Goal: Task Accomplishment & Management: Manage account settings

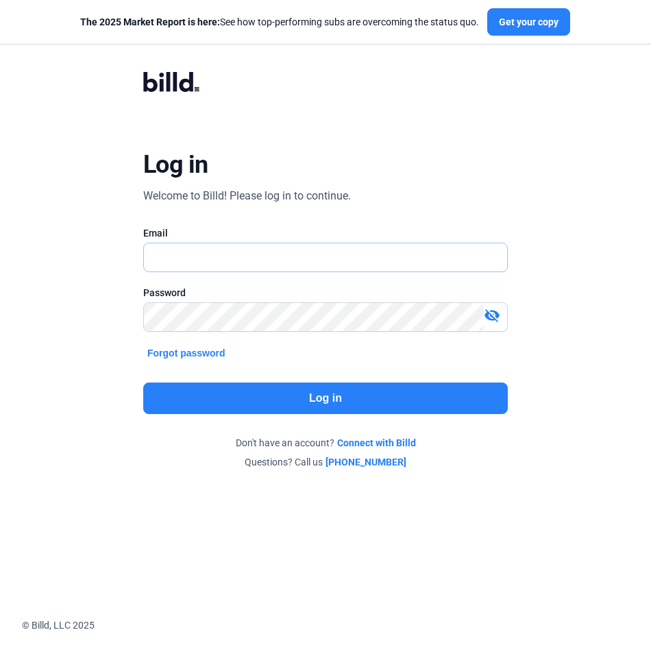
type input "[EMAIL_ADDRESS][DOMAIN_NAME]"
click at [381, 399] on button "Log in" at bounding box center [325, 399] width 365 height 32
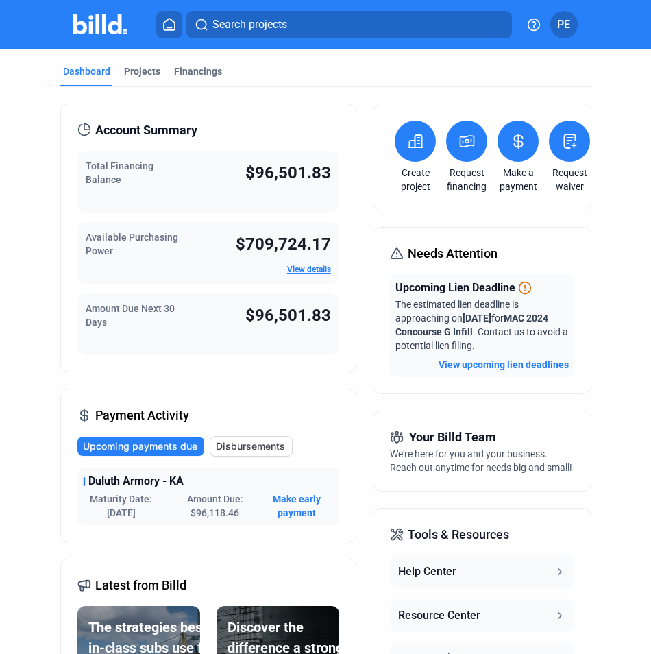
click at [261, 444] on span "Disbursements" at bounding box center [250, 446] width 69 height 14
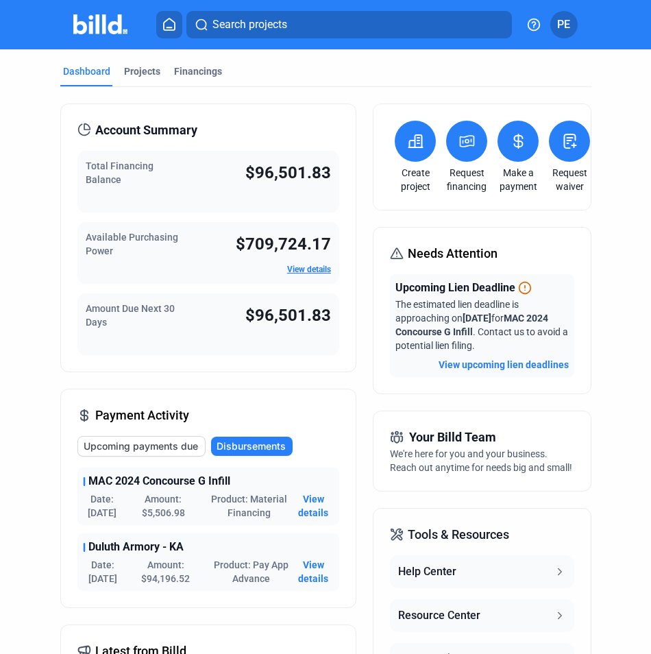
click at [313, 582] on span "View details" at bounding box center [313, 571] width 40 height 27
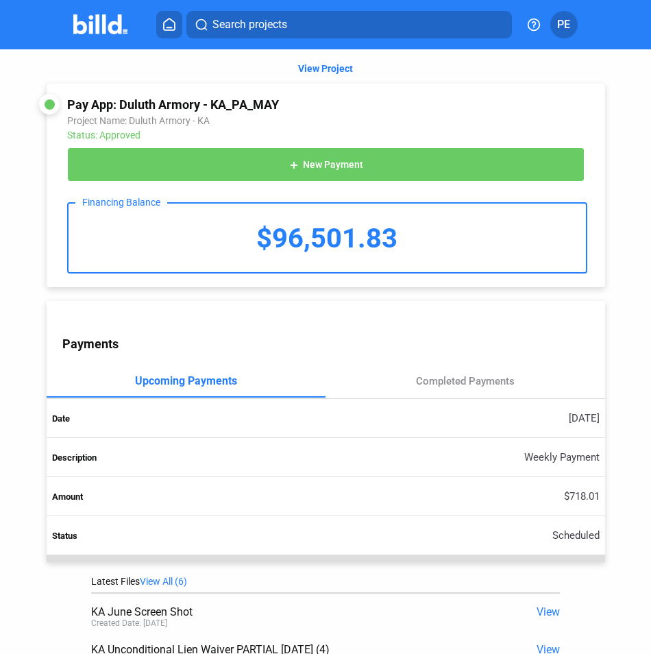
click at [562, 26] on span "PE" at bounding box center [563, 24] width 13 height 16
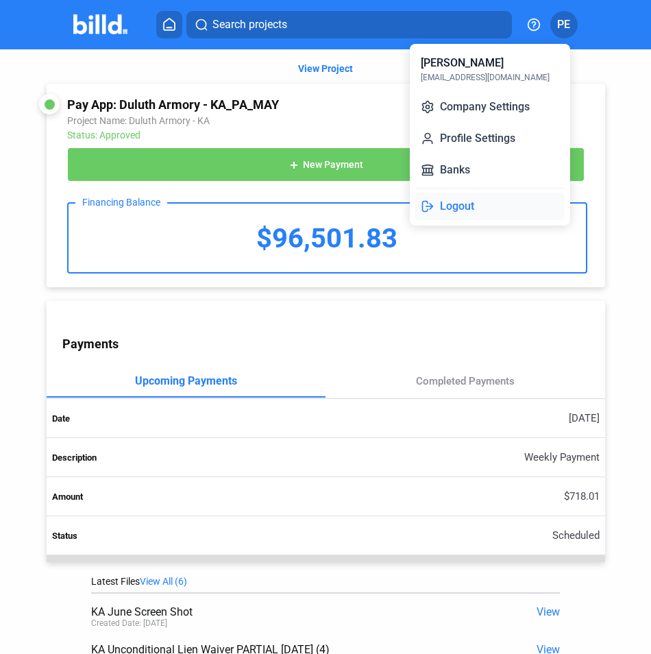
click at [444, 207] on button "Logout" at bounding box center [489, 206] width 149 height 27
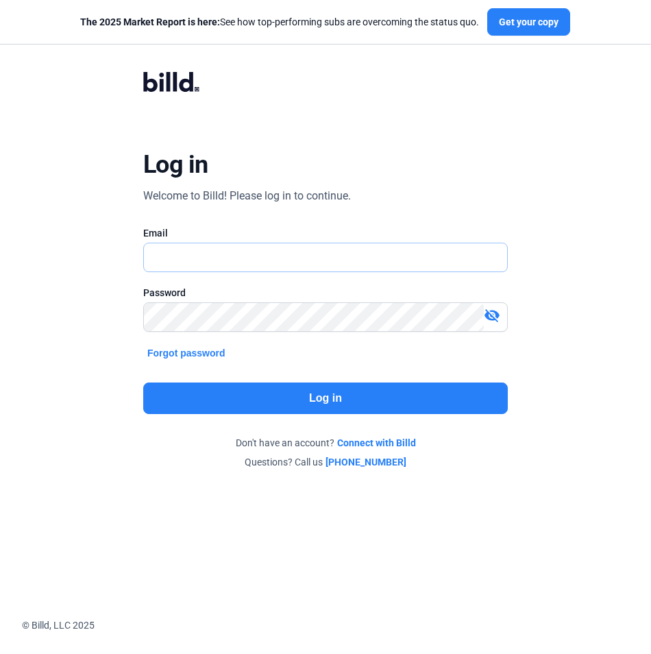
type input "[EMAIL_ADDRESS][DOMAIN_NAME]"
